Goal: Information Seeking & Learning: Learn about a topic

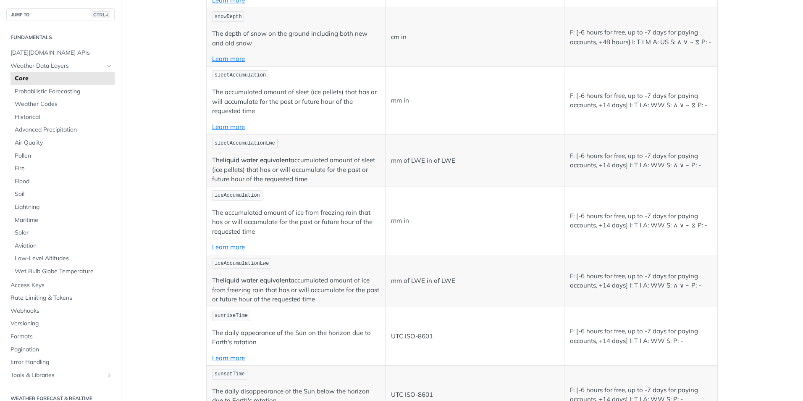
scroll to position [2605, 0]
